Goal: Contribute content

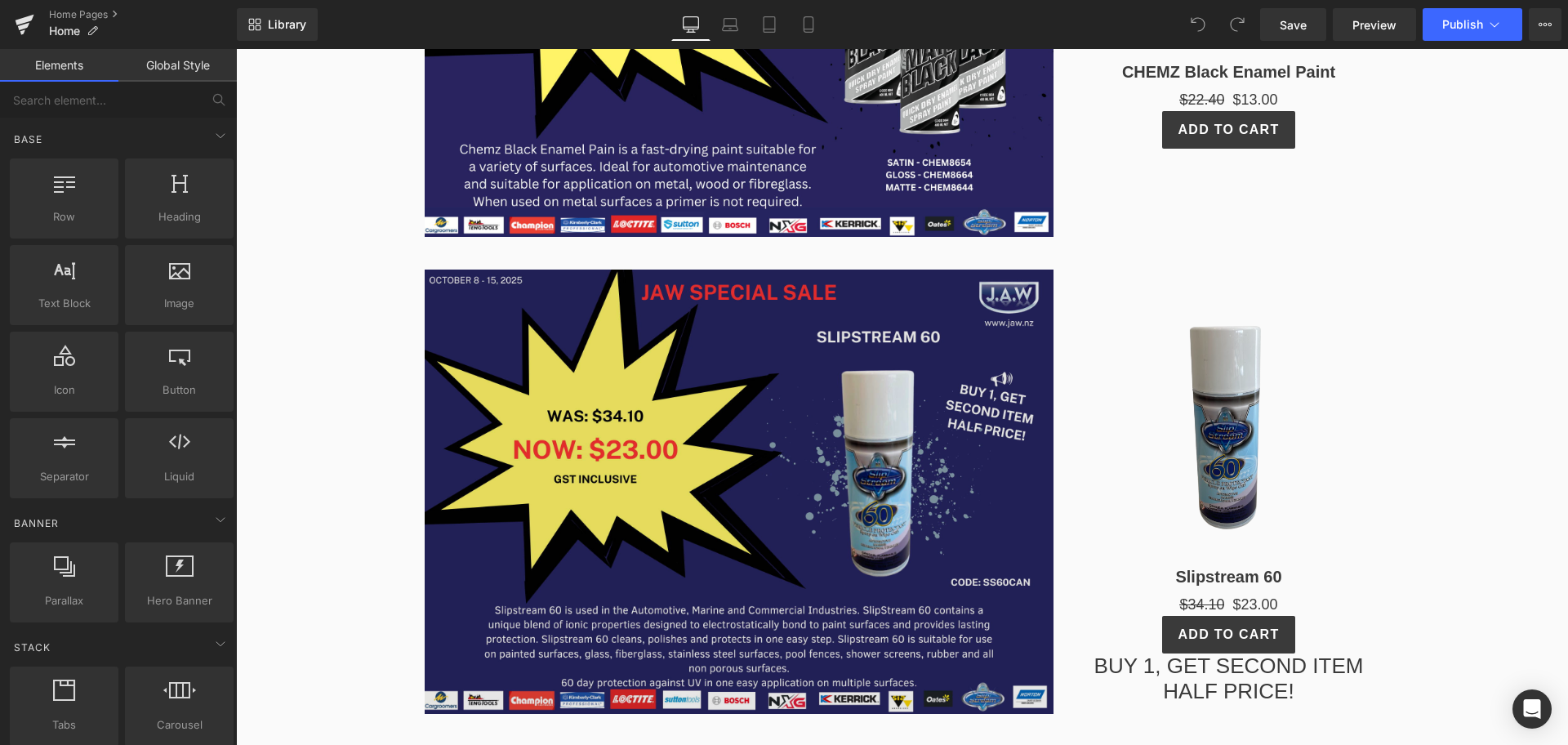
scroll to position [622, 0]
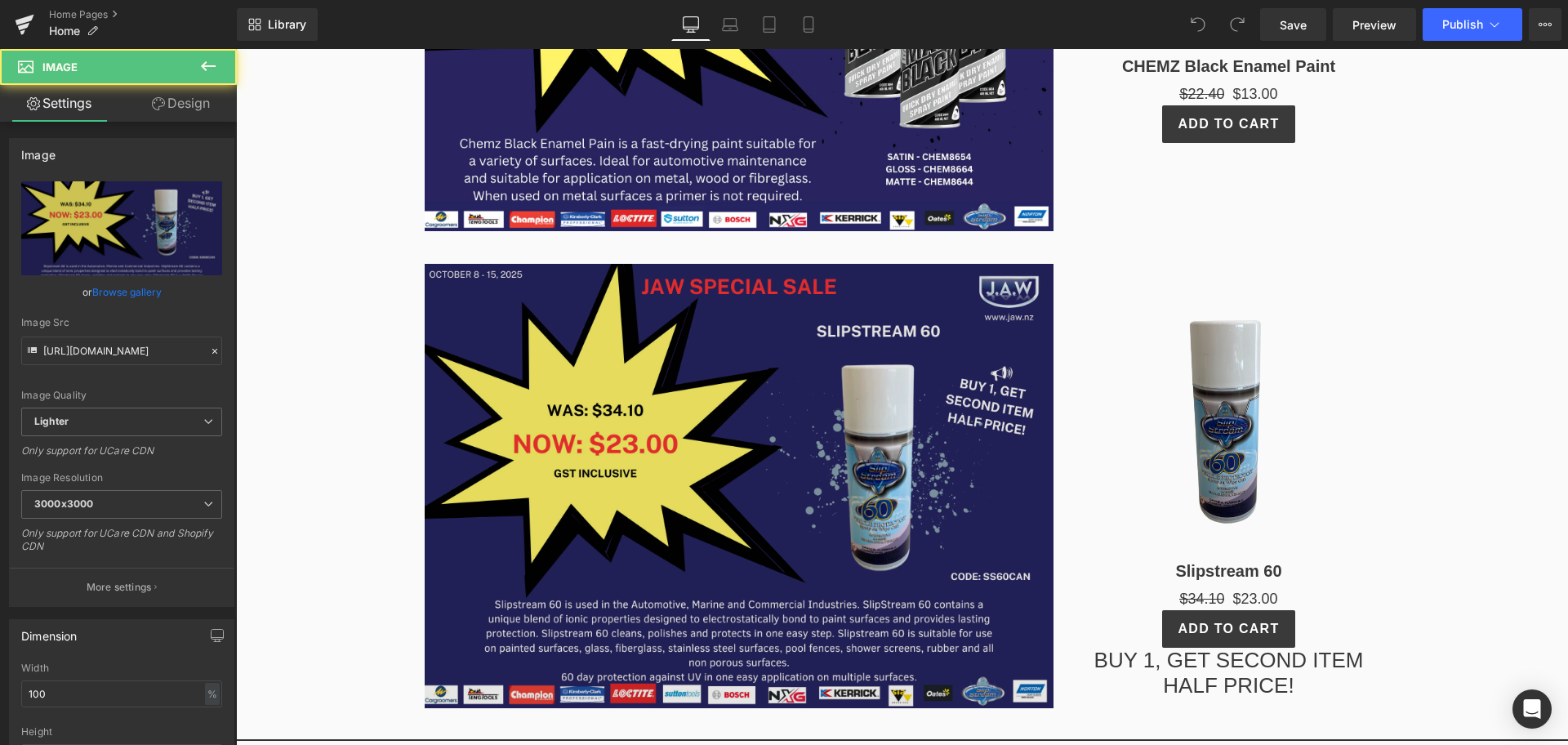
click at [612, 397] on img at bounding box center [739, 486] width 629 height 445
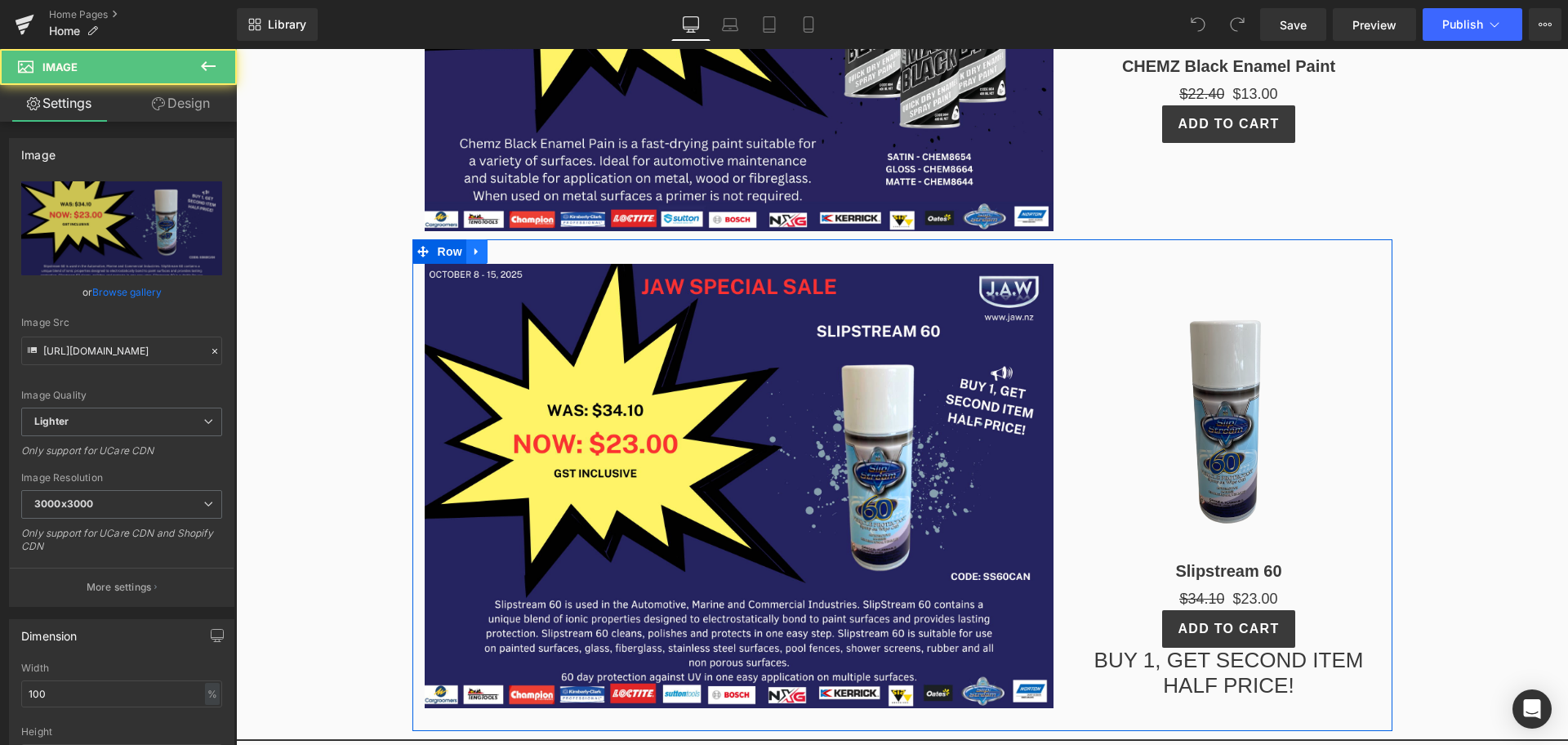
click at [474, 253] on link at bounding box center [477, 251] width 21 height 24
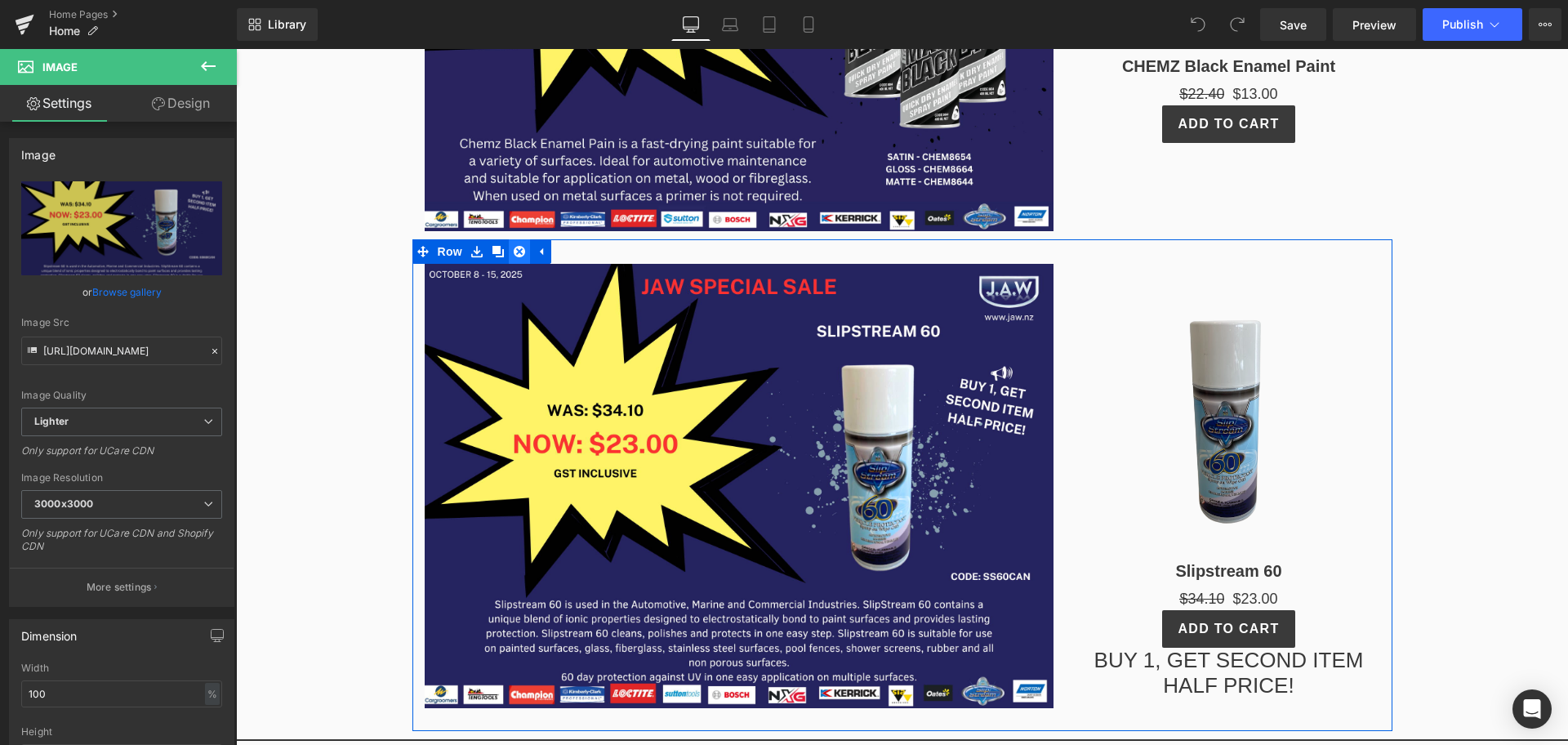
click at [513, 245] on icon at bounding box center [519, 251] width 12 height 13
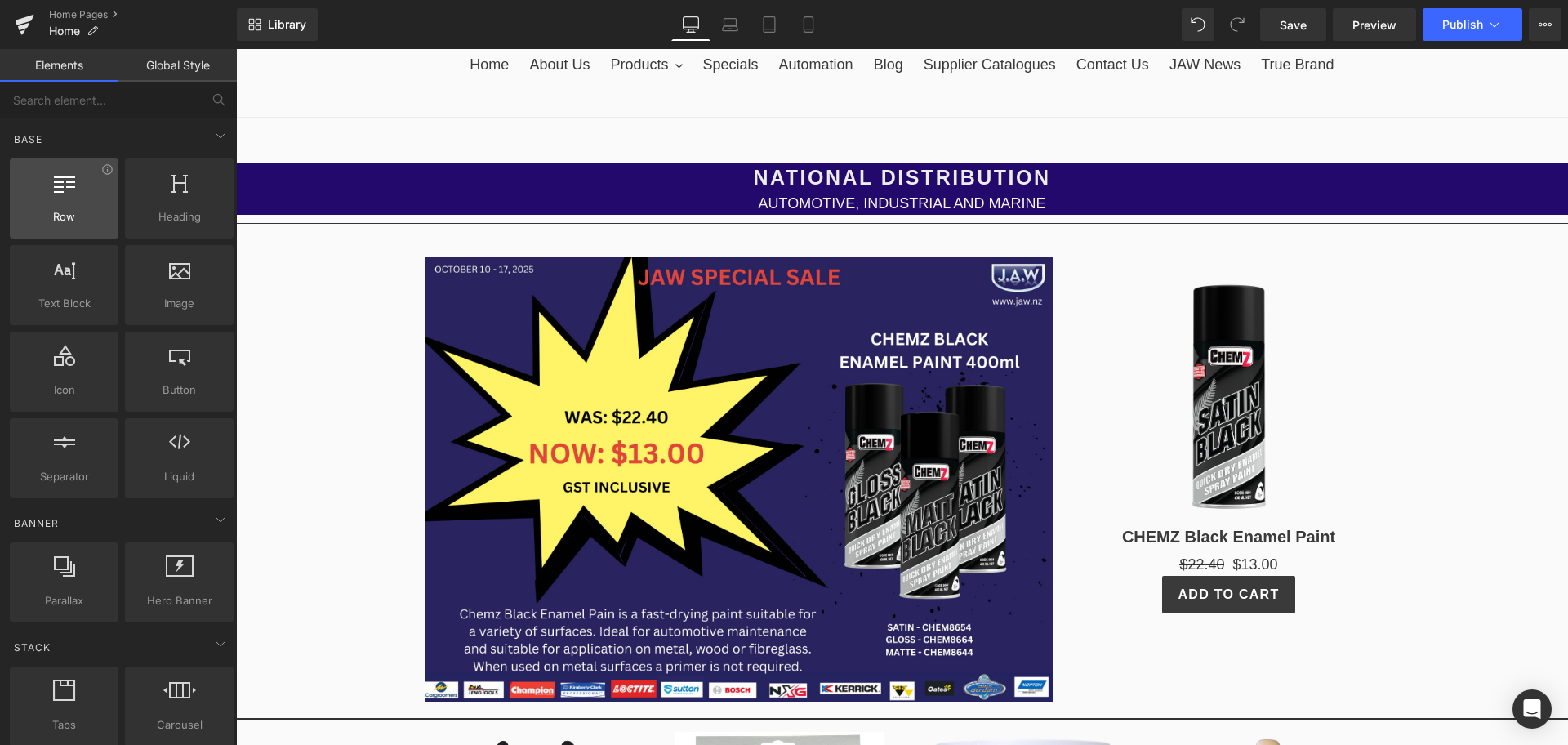
scroll to position [145, 0]
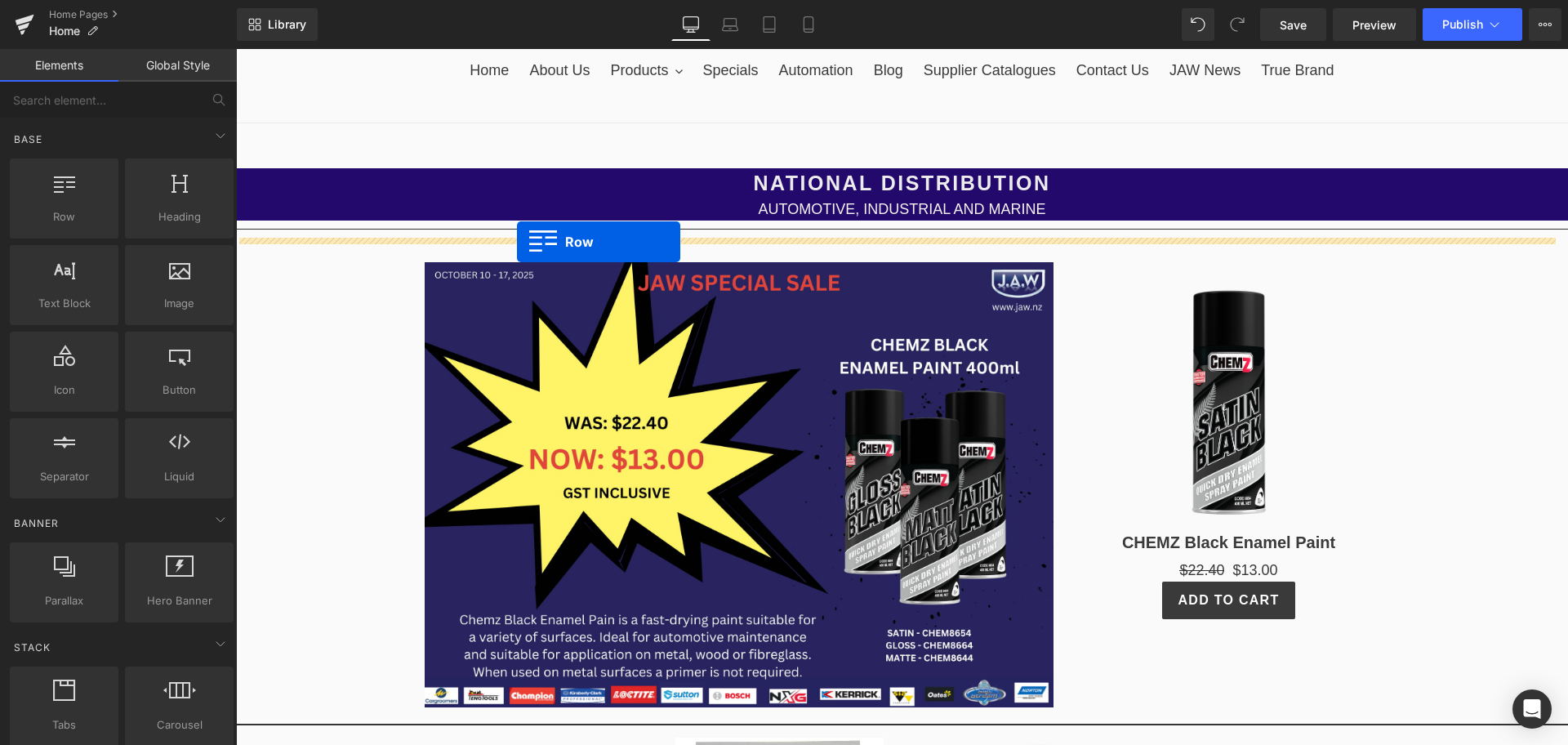
drag, startPoint x: 300, startPoint y: 238, endPoint x: 517, endPoint y: 242, distance: 217.0
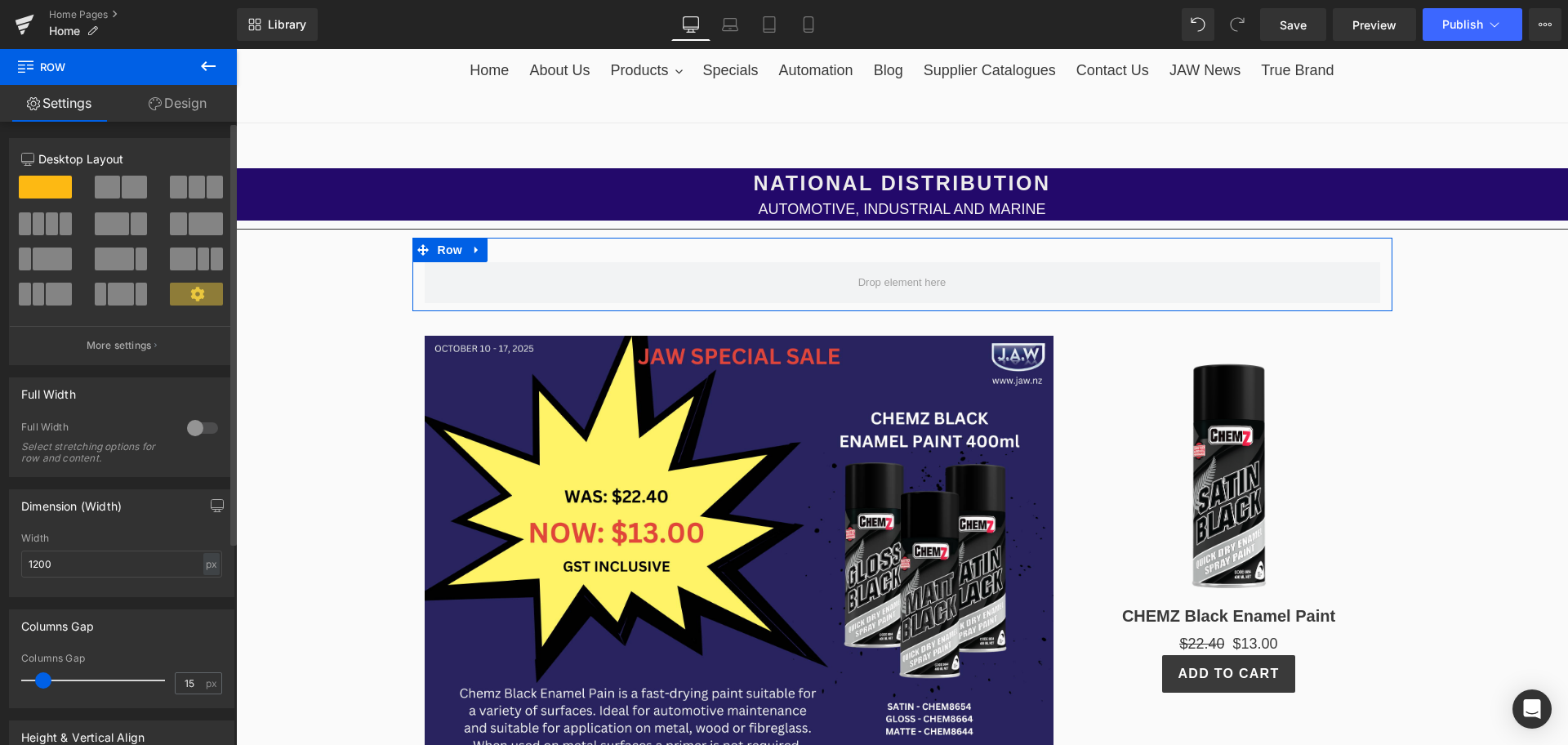
click at [131, 227] on span at bounding box center [138, 223] width 16 height 23
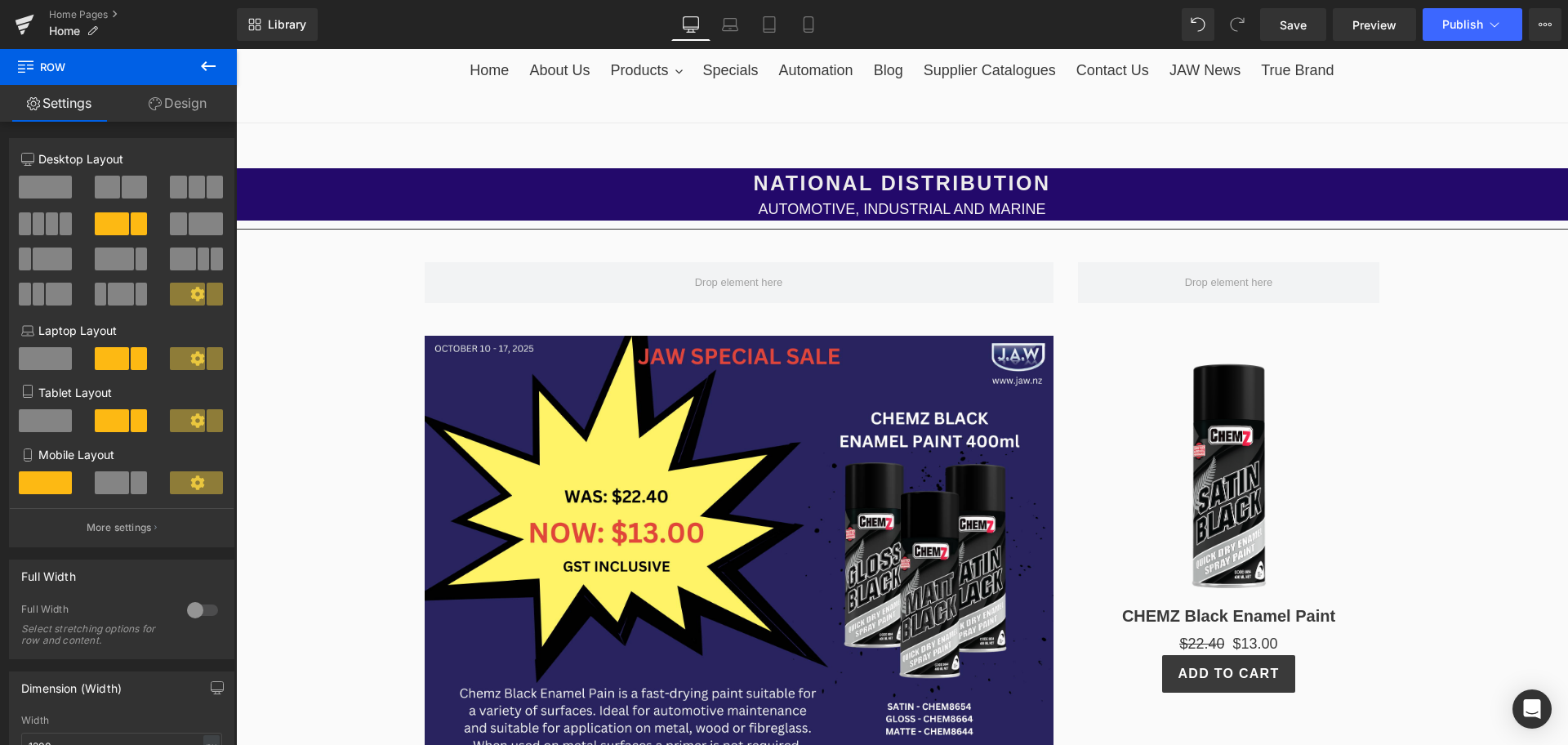
click at [217, 65] on icon at bounding box center [208, 65] width 19 height 19
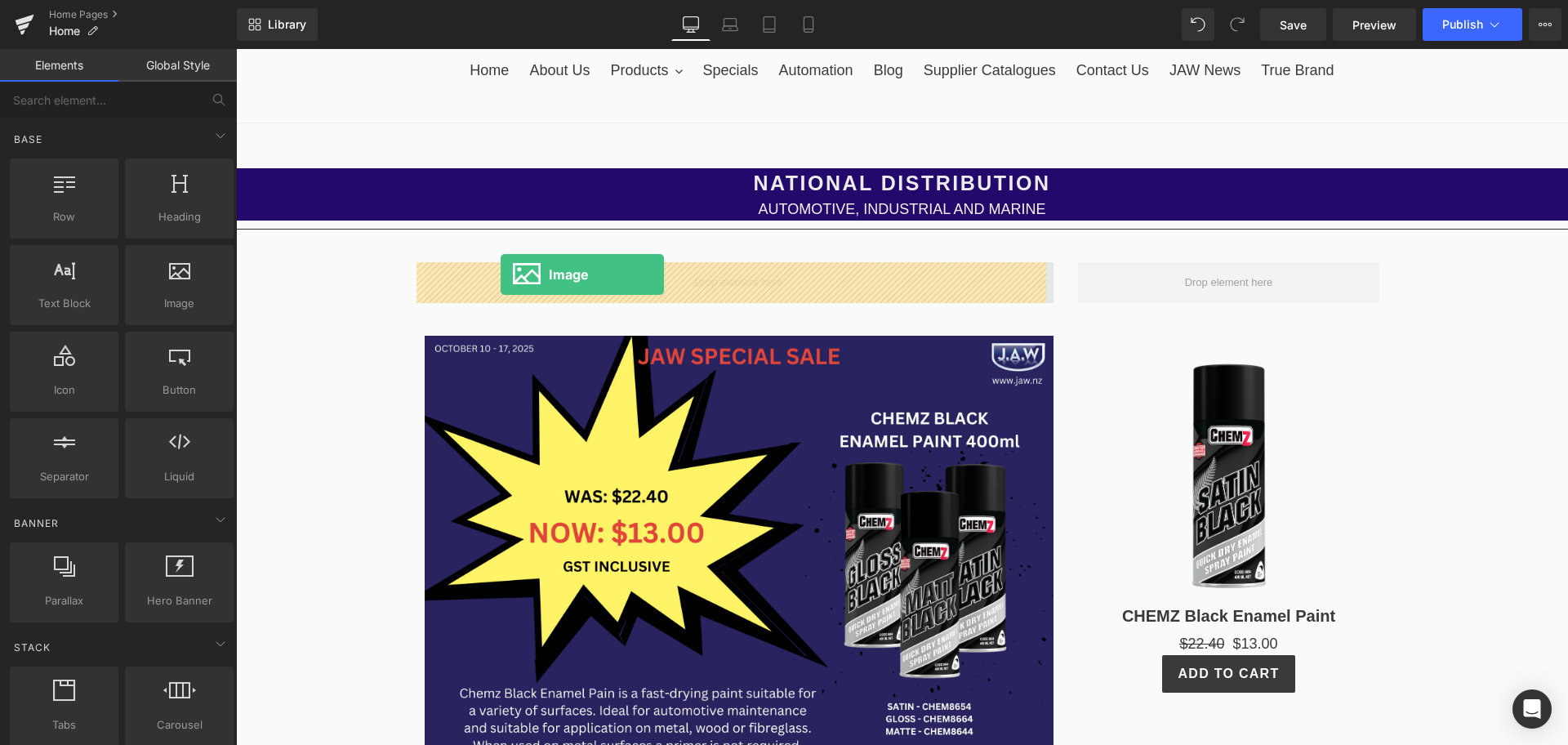
drag, startPoint x: 401, startPoint y: 327, endPoint x: 501, endPoint y: 274, distance: 113.2
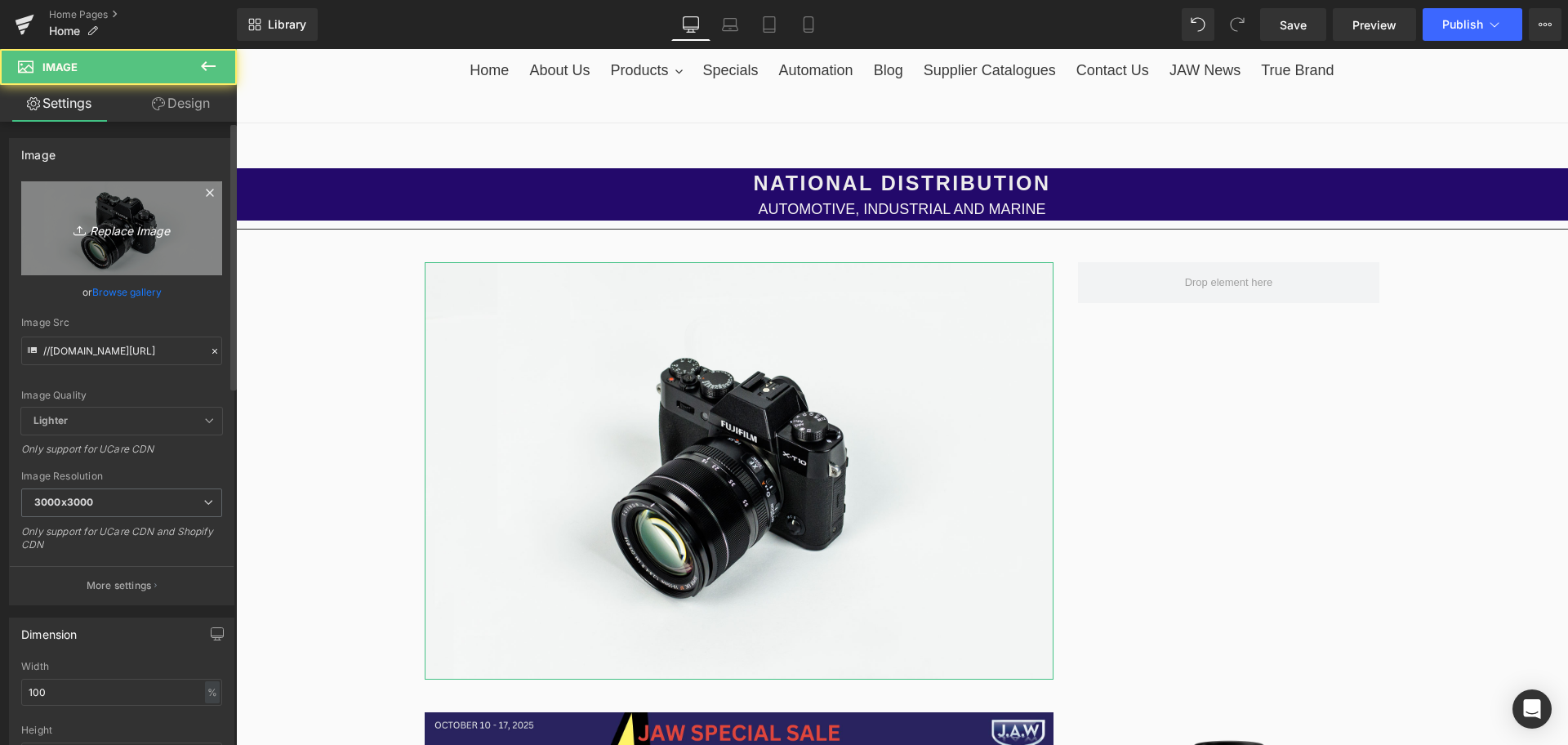
click at [102, 239] on link "Replace Image" at bounding box center [121, 228] width 201 height 94
type input "C:\fakepath\JAW SPECIAL SALE (64).png"
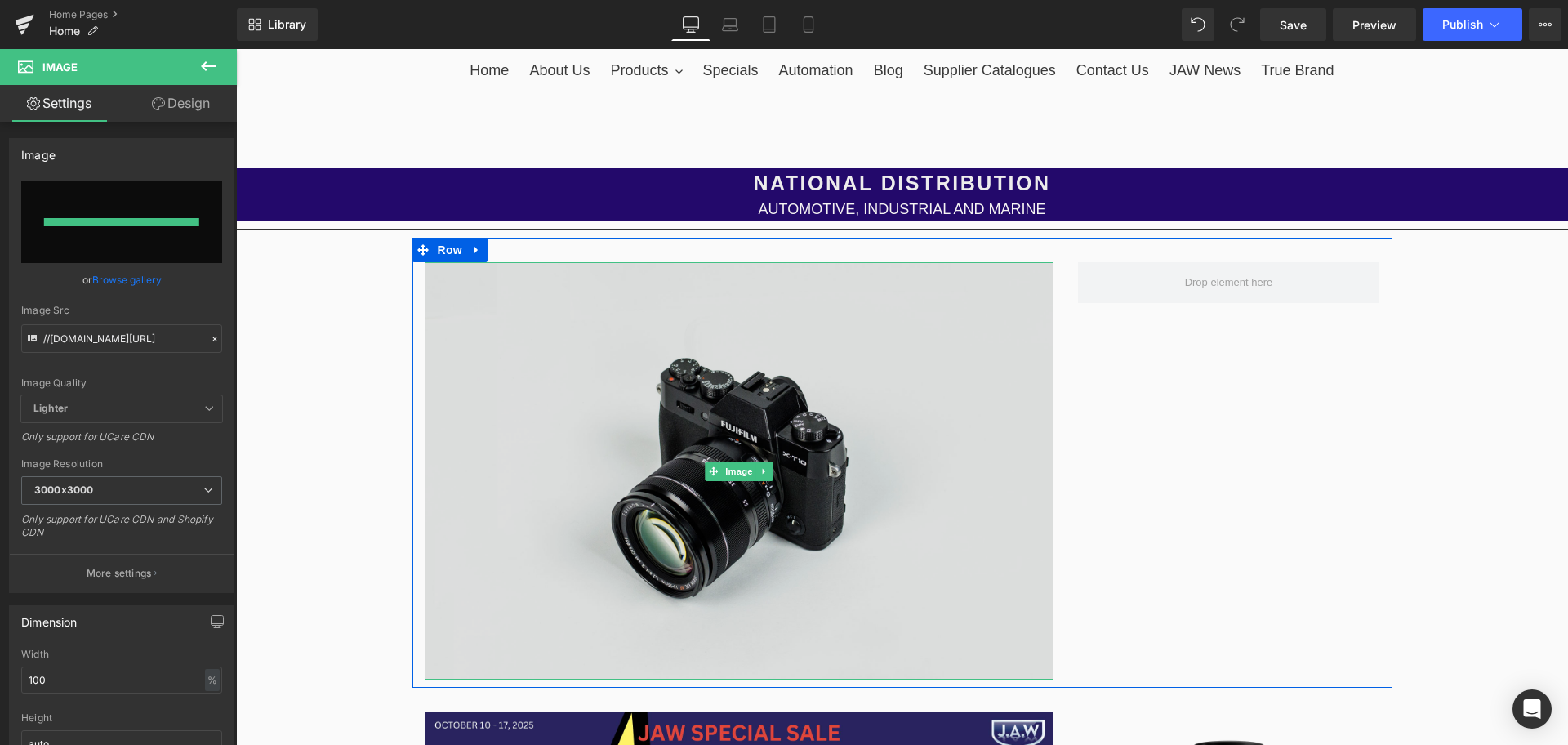
type input "[URL][DOMAIN_NAME]"
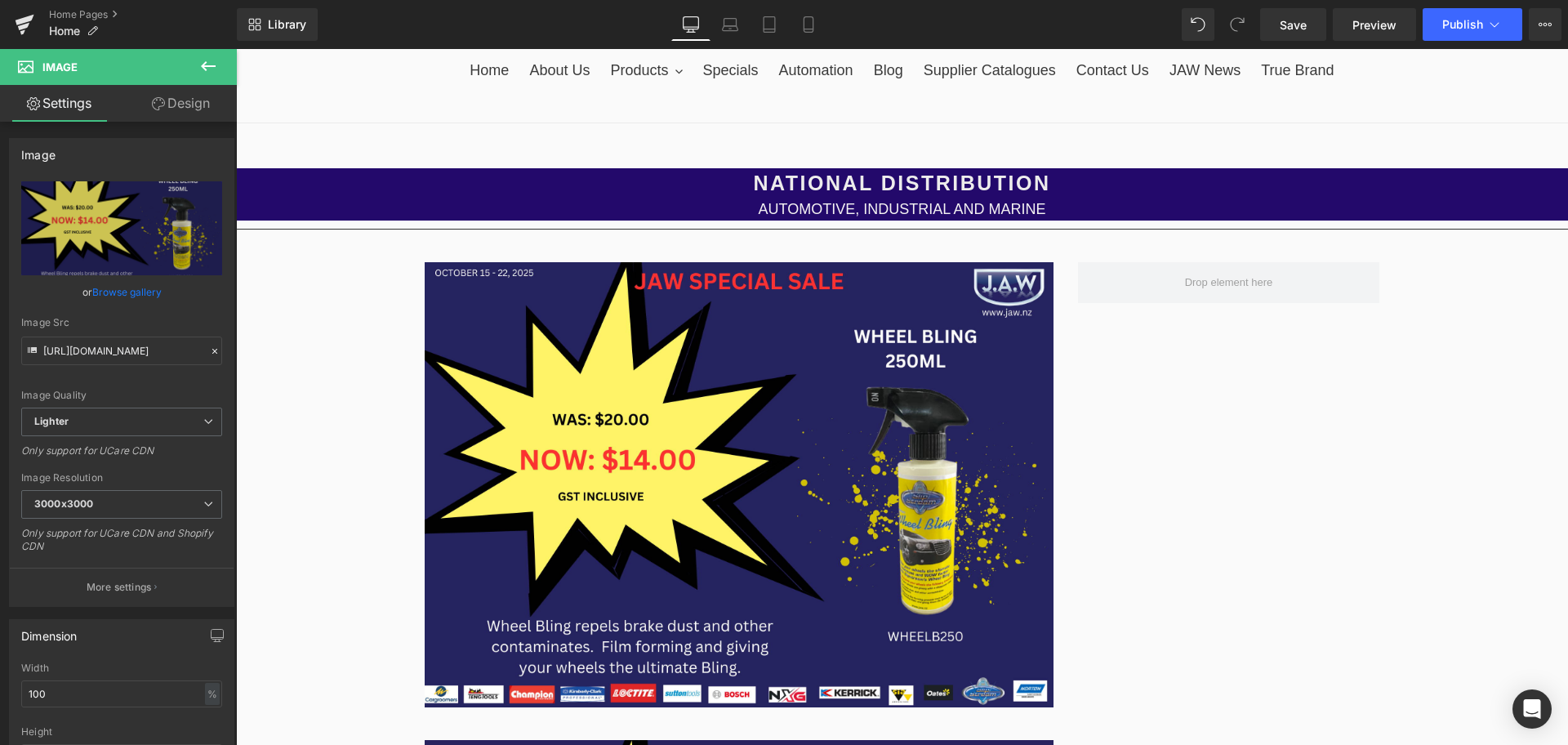
click at [201, 66] on icon at bounding box center [208, 65] width 19 height 19
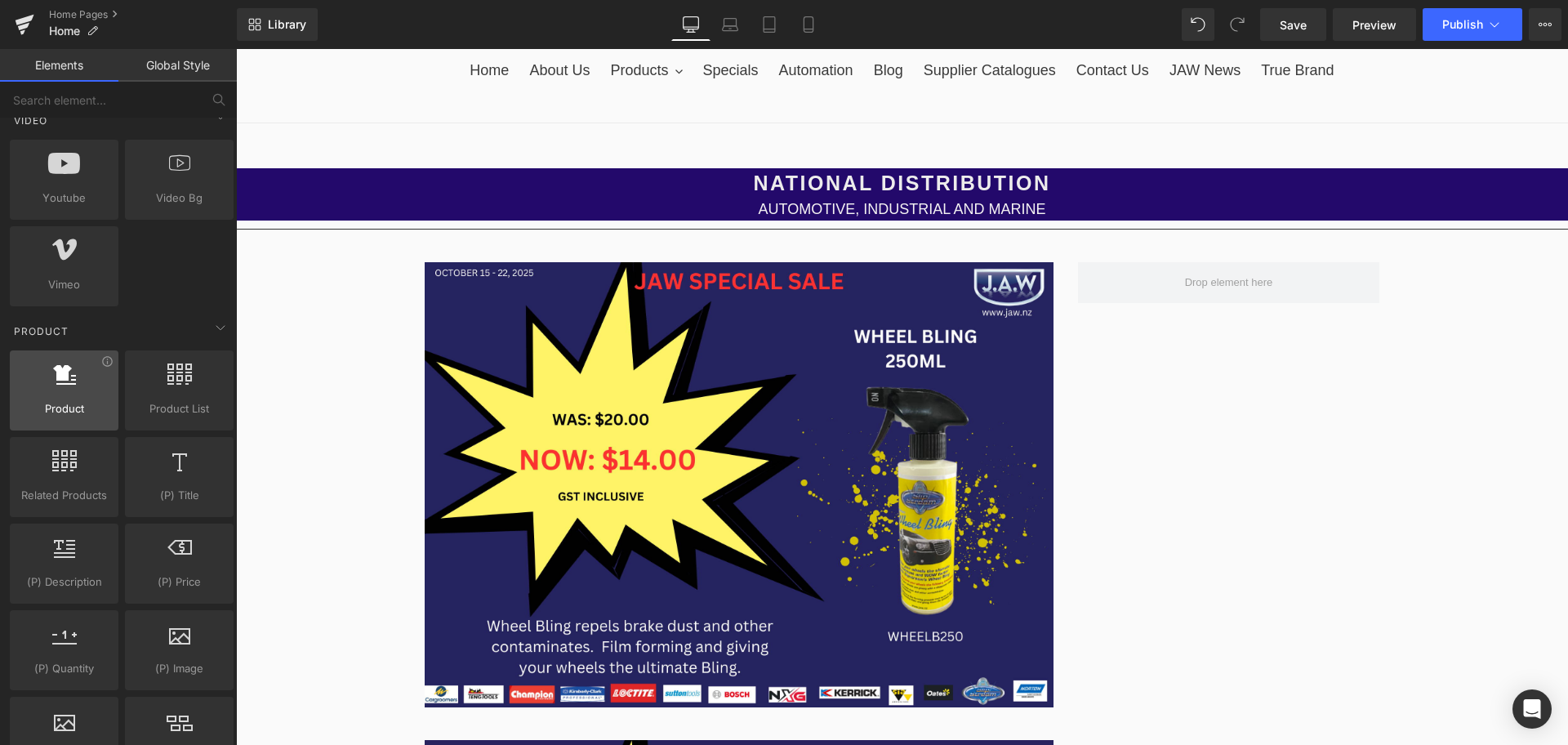
scroll to position [1111, 0]
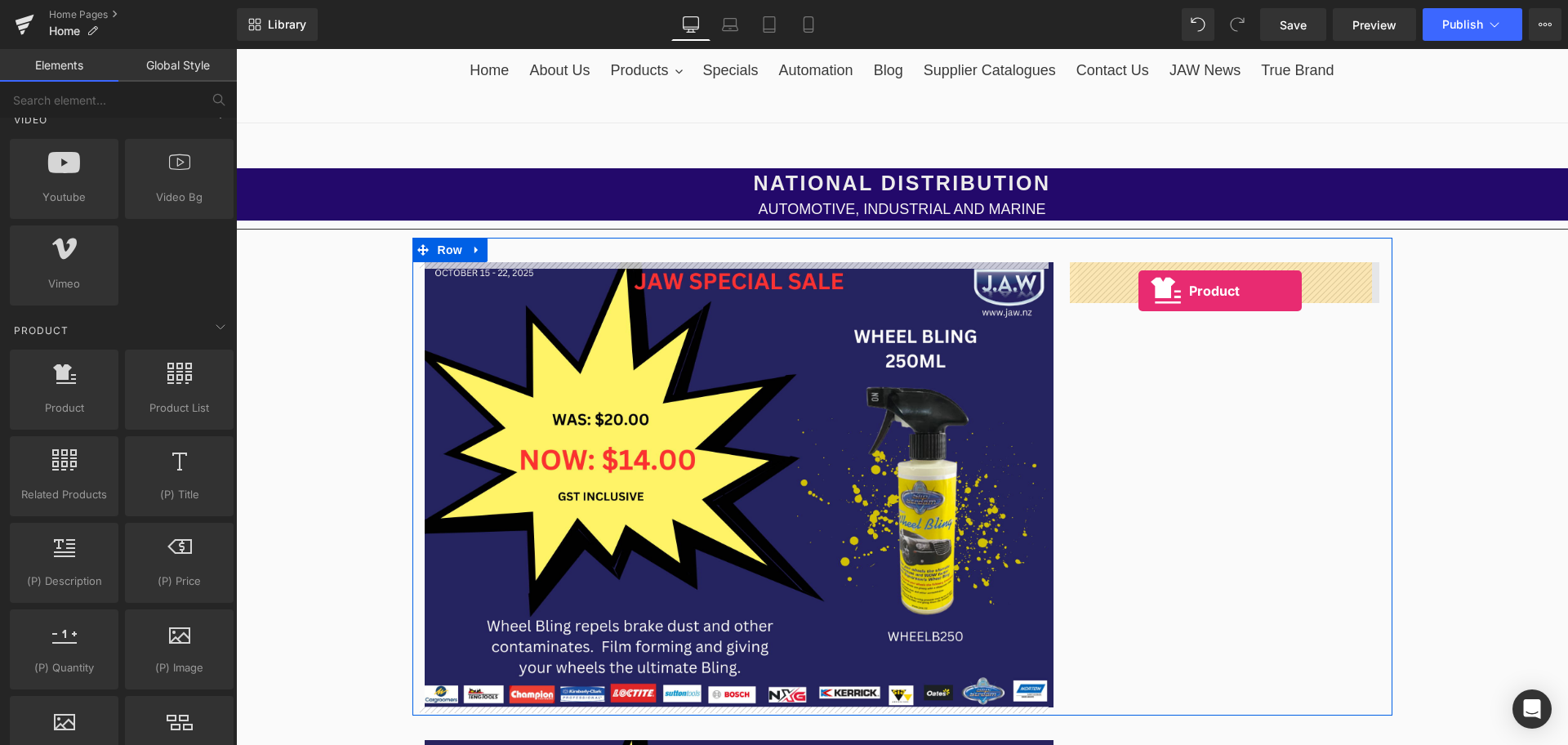
drag, startPoint x: 313, startPoint y: 455, endPoint x: 1138, endPoint y: 286, distance: 842.1
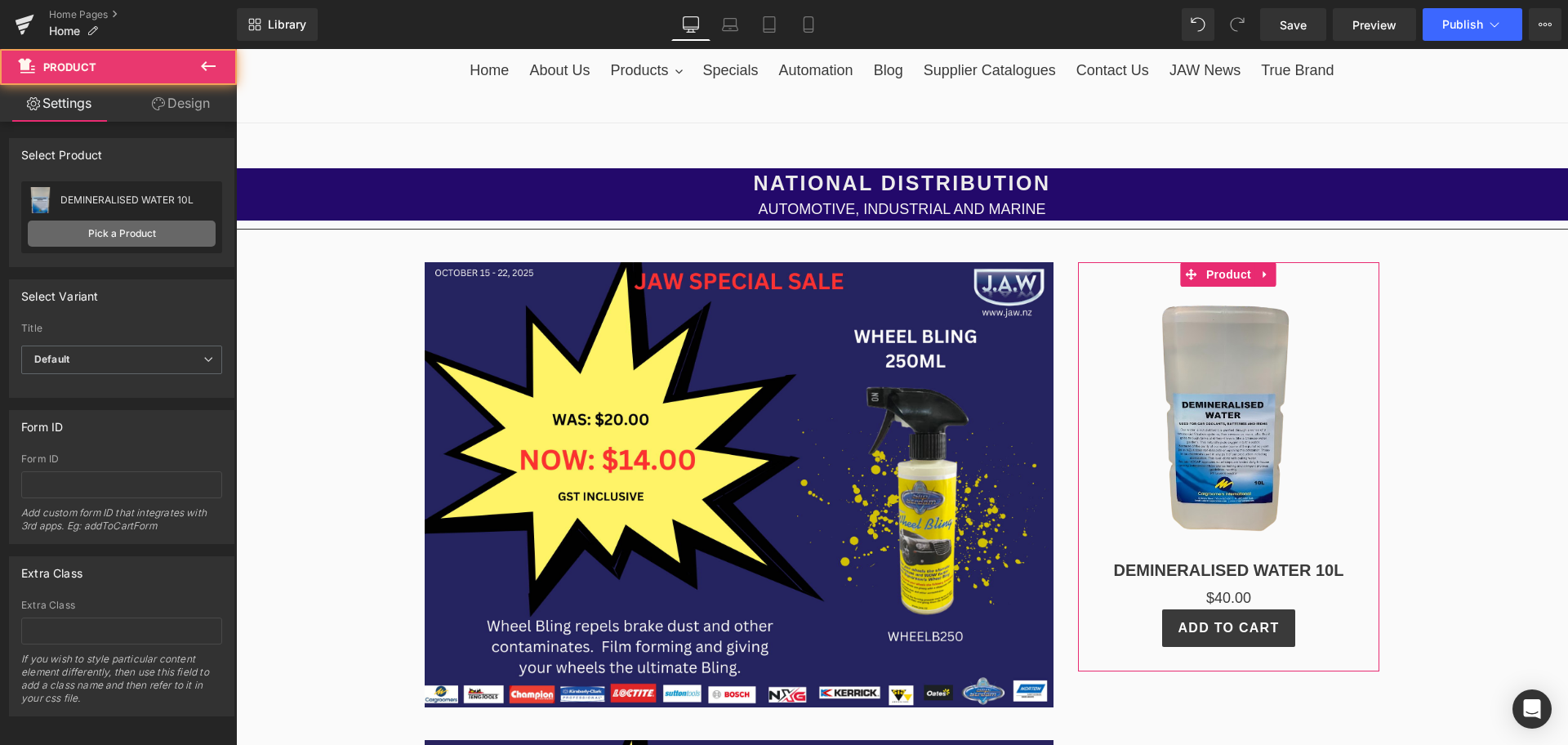
click at [128, 239] on link "Pick a Product" at bounding box center [122, 233] width 188 height 26
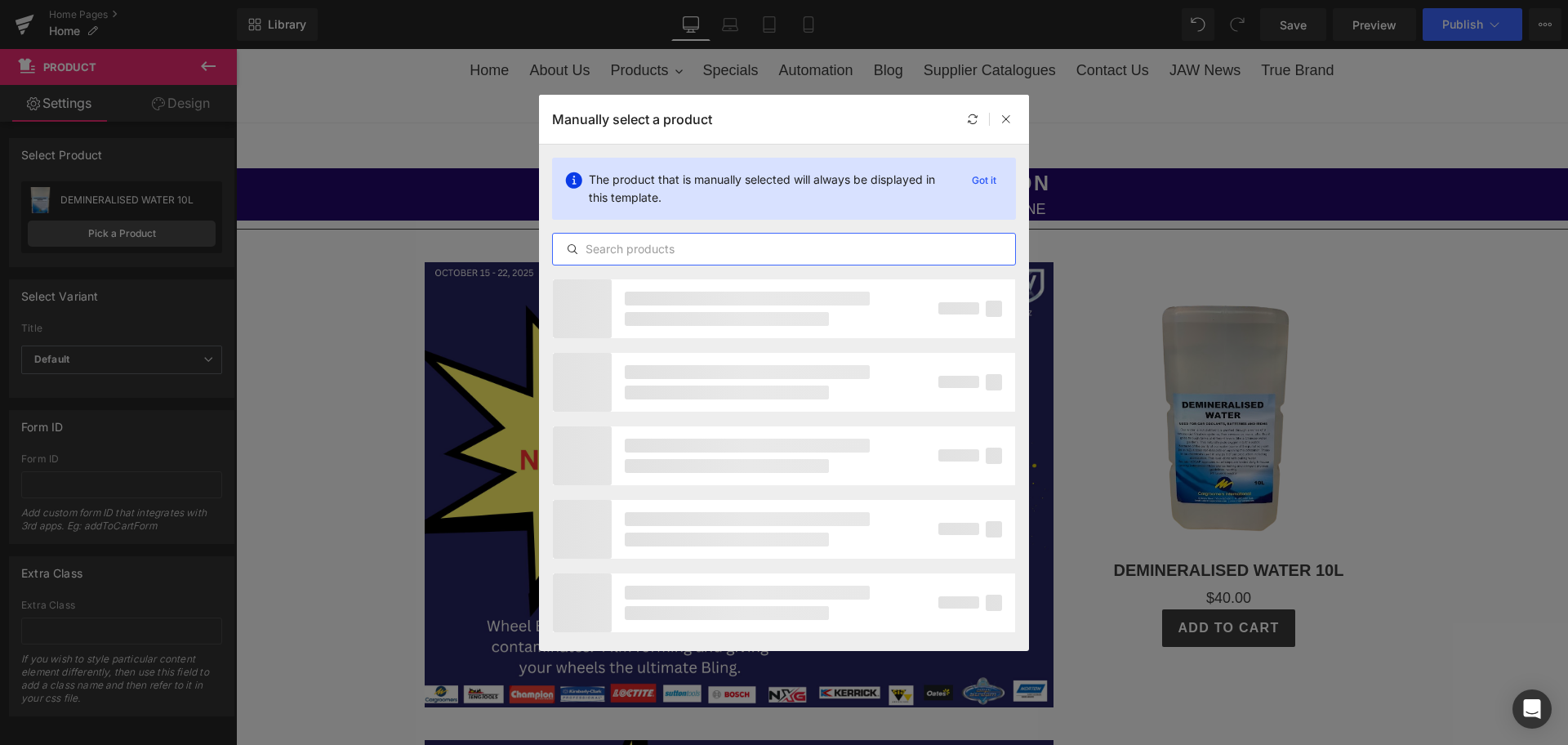
click at [667, 252] on input "text" at bounding box center [784, 248] width 462 height 19
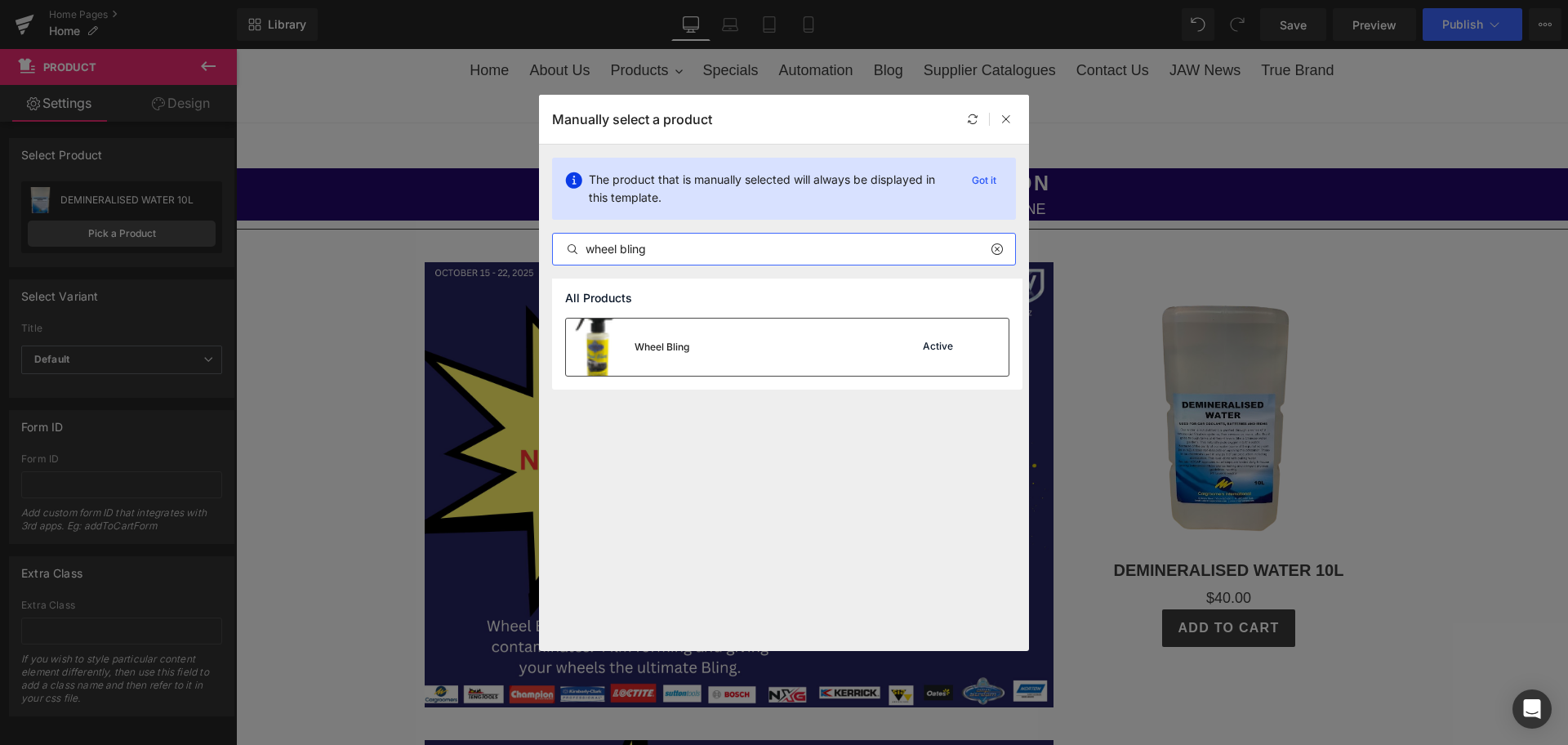
type input "wheel bling"
click at [705, 341] on div "Wheel Bling Active" at bounding box center [788, 347] width 443 height 57
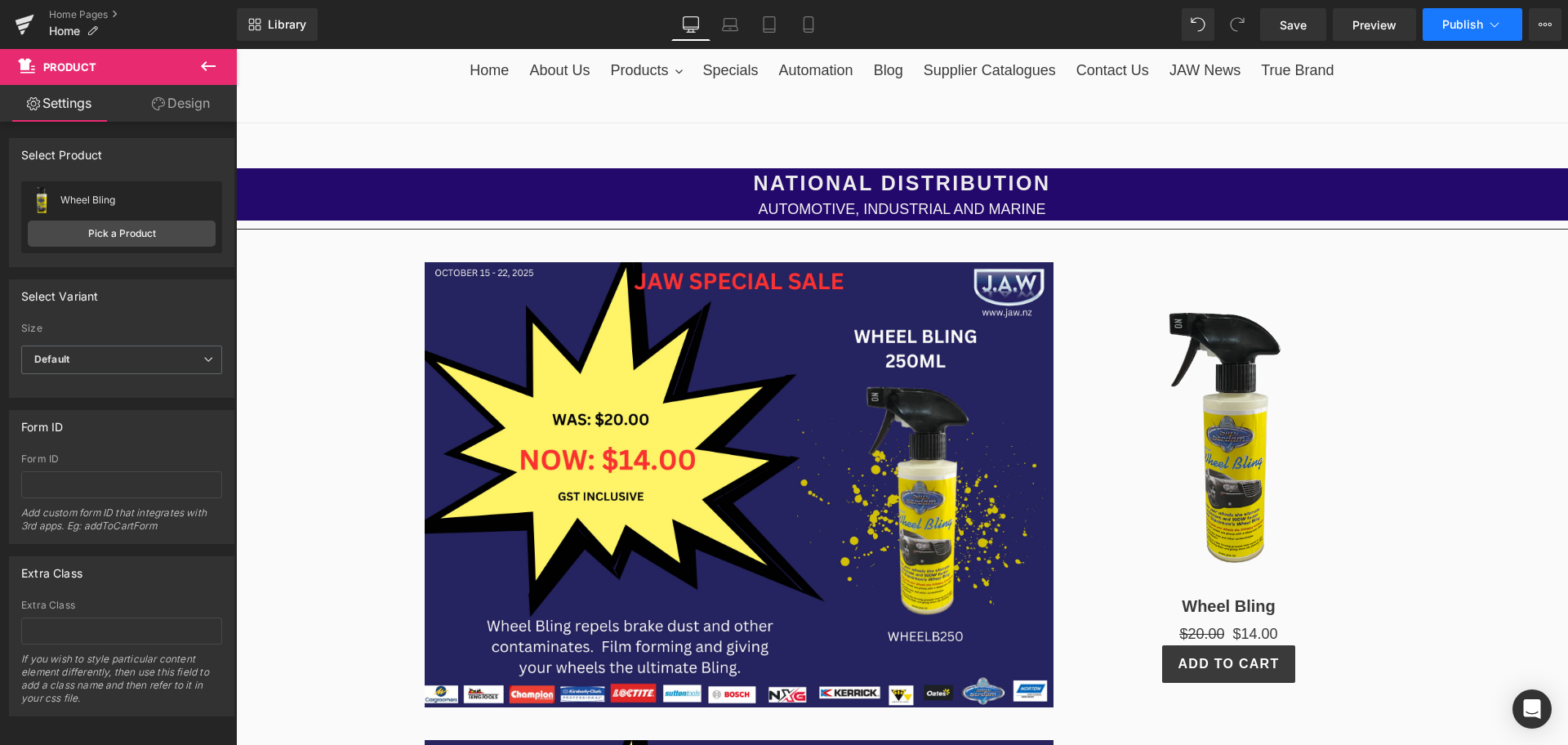
click at [1467, 30] on span "Publish" at bounding box center [1462, 24] width 41 height 13
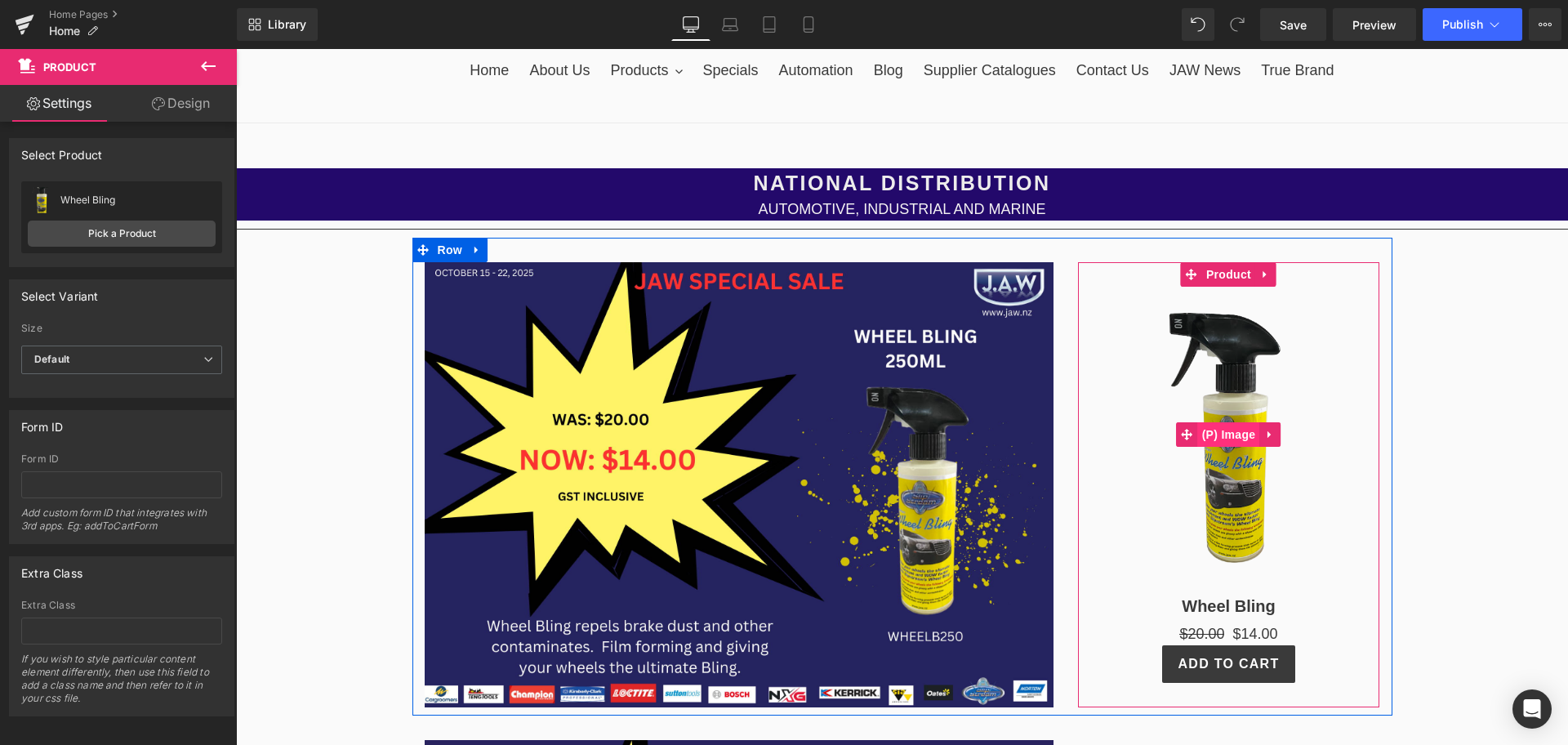
click at [1226, 435] on span "(P) Image" at bounding box center [1229, 434] width 62 height 24
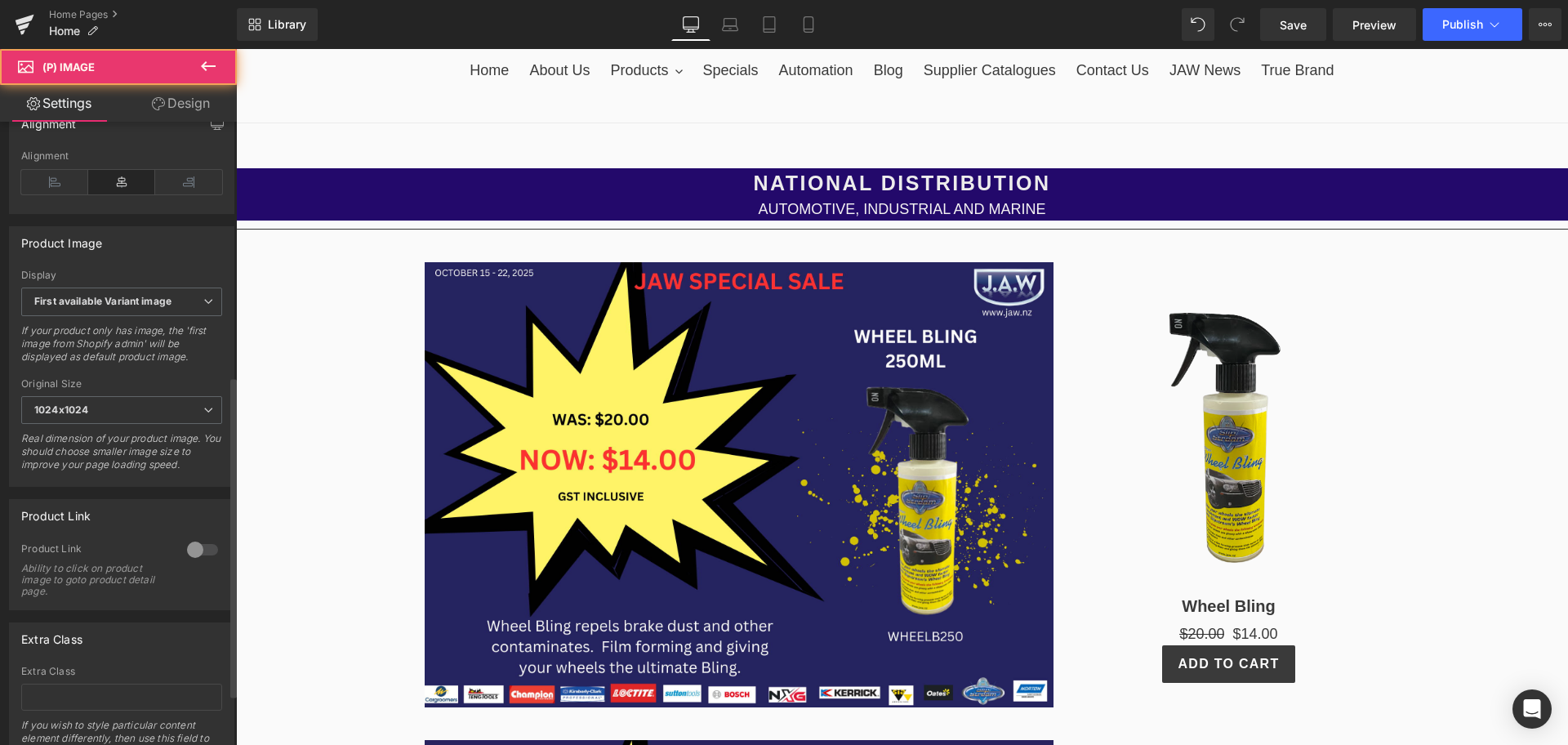
scroll to position [492, 0]
click at [188, 550] on div at bounding box center [202, 548] width 39 height 26
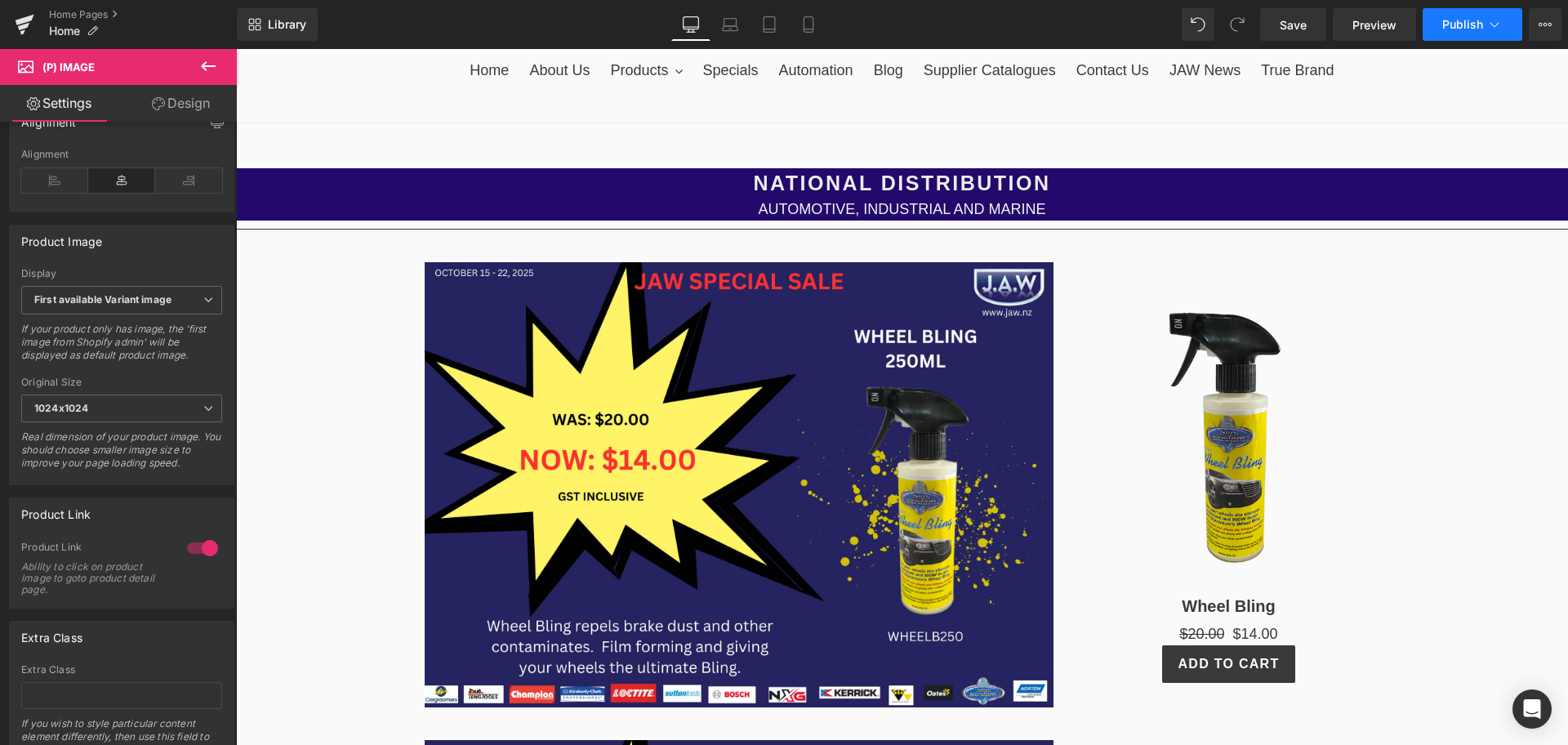
click at [1461, 10] on button "Publish" at bounding box center [1472, 24] width 100 height 33
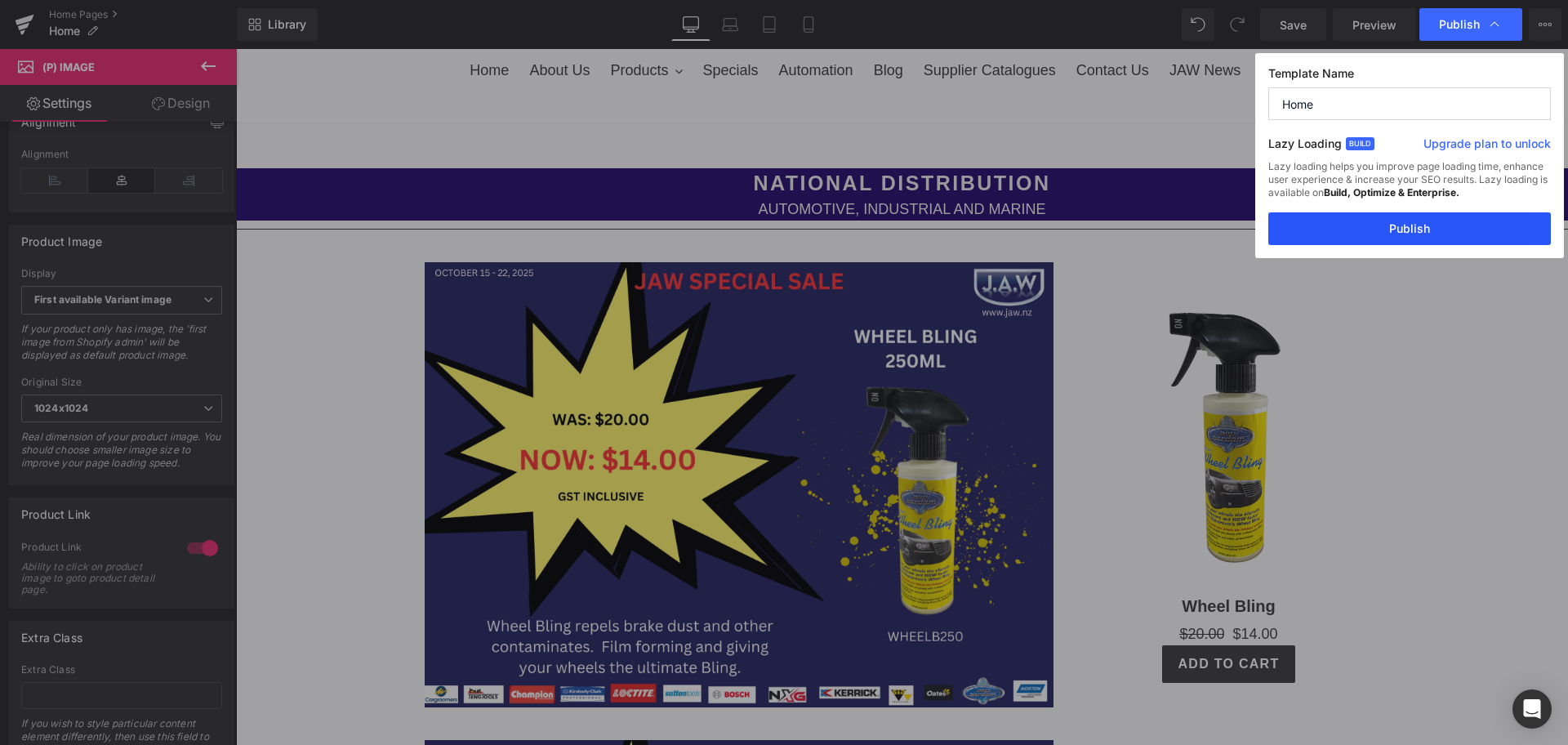
click at [1466, 219] on button "Publish" at bounding box center [1409, 228] width 283 height 33
